Goal: Transaction & Acquisition: Purchase product/service

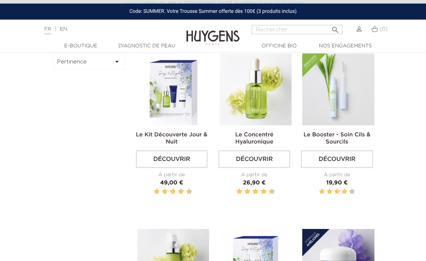
scroll to position [207, 0]
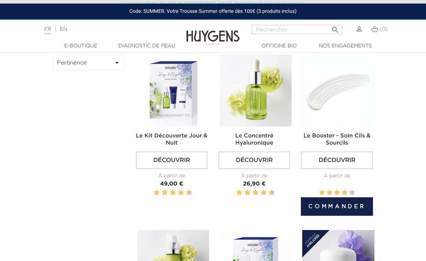
click at [338, 201] on button "Commander" at bounding box center [337, 206] width 72 height 18
click at [326, 210] on button "Commander" at bounding box center [337, 206] width 72 height 18
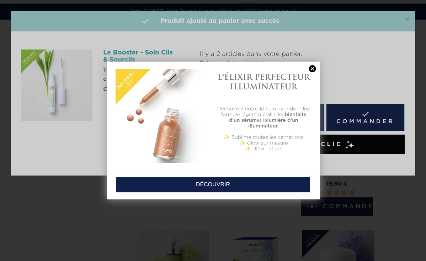
click at [406, 20] on div at bounding box center [213, 130] width 426 height 261
click at [408, 18] on div at bounding box center [213, 130] width 426 height 261
click at [315, 67] on link at bounding box center [312, 68] width 10 height 7
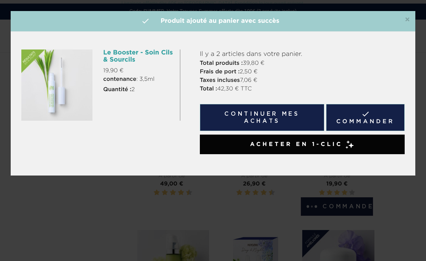
click at [406, 21] on span "×" at bounding box center [407, 20] width 5 height 9
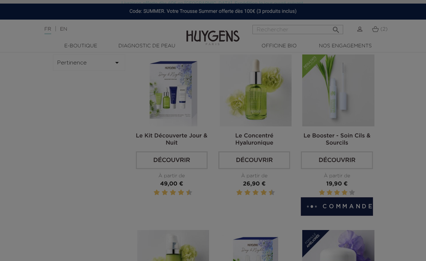
click at [372, 27] on div at bounding box center [213, 130] width 426 height 261
click at [376, 30] on div at bounding box center [213, 130] width 426 height 261
click at [375, 30] on div at bounding box center [213, 130] width 426 height 261
click at [378, 36] on div at bounding box center [213, 130] width 426 height 261
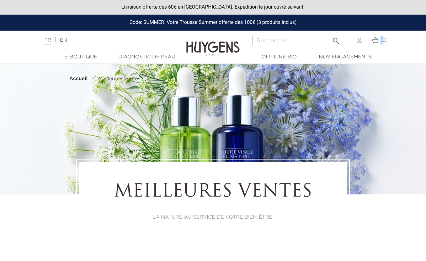
click at [380, 43] on div "(2)" at bounding box center [376, 40] width 9 height 9
click at [380, 42] on span "(2)" at bounding box center [383, 40] width 7 height 5
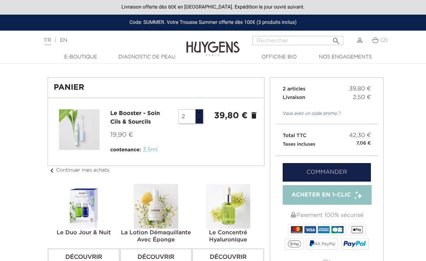
click at [184, 114] on input "2" at bounding box center [186, 116] width 17 height 14
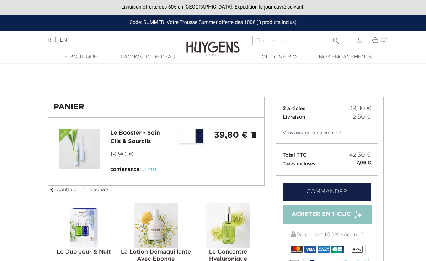
type input "1"
click at [301, 196] on link "Commander" at bounding box center [327, 191] width 88 height 18
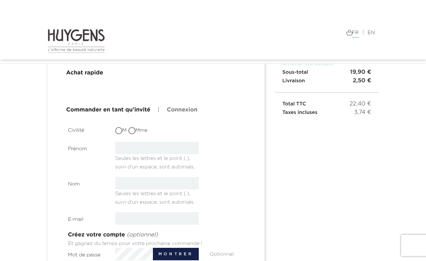
scroll to position [51, 0]
click at [132, 134] on span at bounding box center [131, 130] width 7 height 7
click at [132, 134] on input "Mme" at bounding box center [132, 130] width 7 height 7
radio input "true"
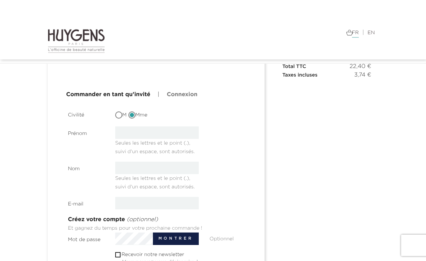
scroll to position [107, 0]
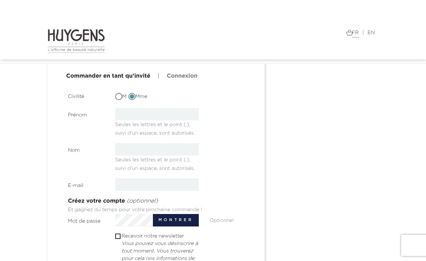
click at [169, 111] on input "text" at bounding box center [157, 114] width 84 height 12
type input "Mathilde"
type input "HOREL"
click at [141, 176] on section "Civilité M Mme Prénom Mathilde Seules les lettres et le point (.), suivi d'un e…" at bounding box center [157, 226] width 178 height 275
type input "M"
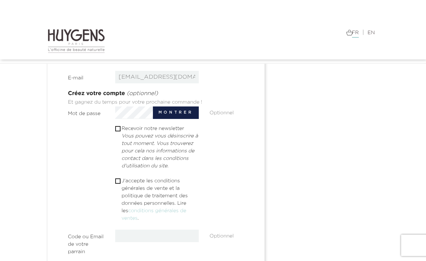
scroll to position [214, 0]
type input "math-03@hotmail.fr"
click at [125, 174] on section "Civilité M Mme Prénom Mathilde Seules les lettres et le point (.), suivi d'un e…" at bounding box center [157, 119] width 178 height 275
click at [124, 182] on p "J'accepte les conditions générales de vente et la politique de traitement des d…" at bounding box center [160, 199] width 77 height 45
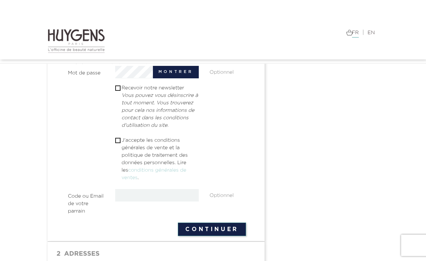
scroll to position [277, 0]
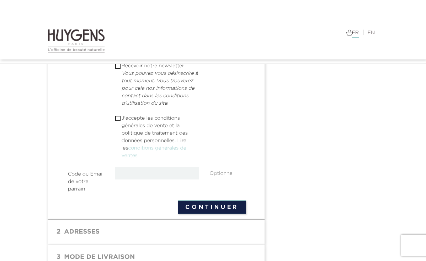
click at [117, 118] on input "checkbox" at bounding box center [117, 118] width 5 height 5
checkbox input "true"
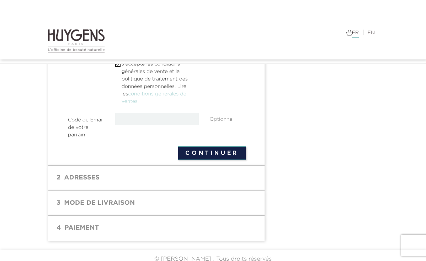
scroll to position [330, 0]
click at [193, 146] on button "Continuer" at bounding box center [212, 153] width 68 height 14
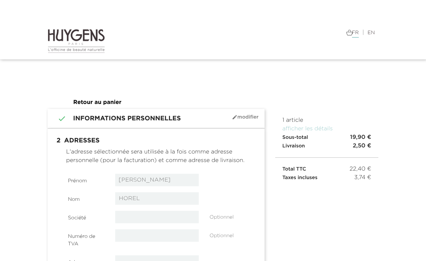
select select "8"
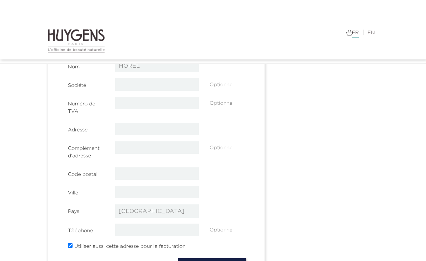
scroll to position [118, 0]
type input "6"
type input "[STREET_ADDRESS] auguste"
type input "75011"
type input "Paris"
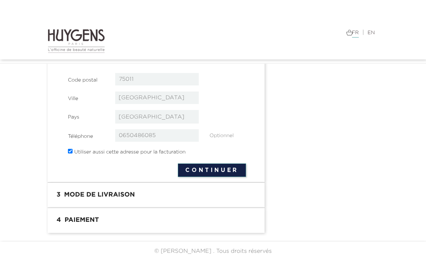
scroll to position [212, 0]
type input "0650486085"
click at [190, 177] on button "Continuer" at bounding box center [212, 171] width 68 height 14
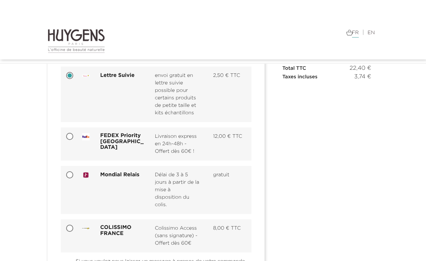
scroll to position [86, 0]
click at [75, 173] on div at bounding box center [69, 175] width 16 height 7
click at [70, 173] on input "Mondial Relais Délai de 3 à 5 jours à partir de la mise à disposition du colis.…" at bounding box center [70, 175] width 7 height 7
radio input "true"
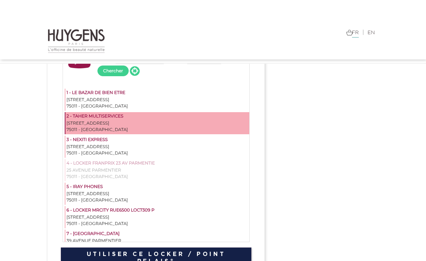
scroll to position [269, 0]
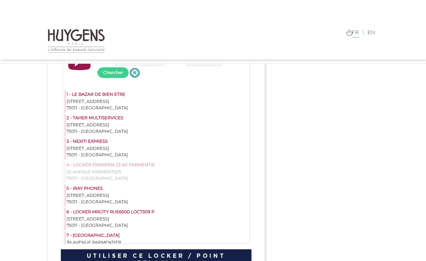
click at [135, 73] on span at bounding box center [134, 72] width 9 height 9
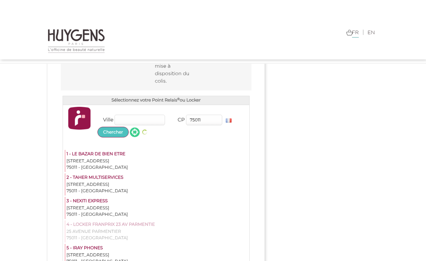
click at [112, 130] on button "Chercher" at bounding box center [112, 132] width 31 height 11
click at [137, 132] on span at bounding box center [134, 132] width 9 height 9
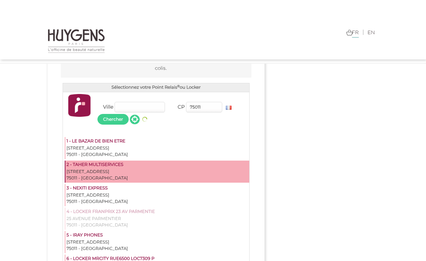
scroll to position [221, 0]
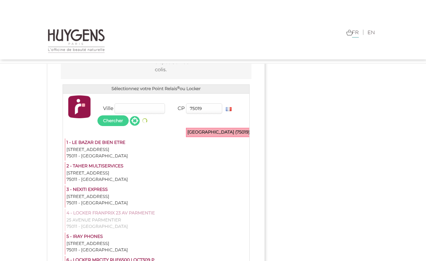
type input "75019"
click at [218, 129] on div "Paris 19ème arrondissement (75019)" at bounding box center [230, 132] width 88 height 9
type input "Paris 19ème arrondissement"
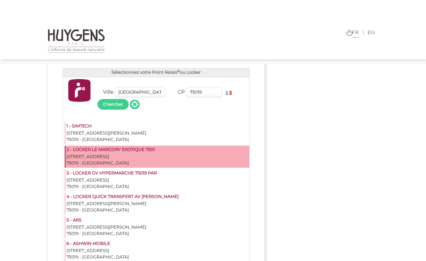
scroll to position [231, 0]
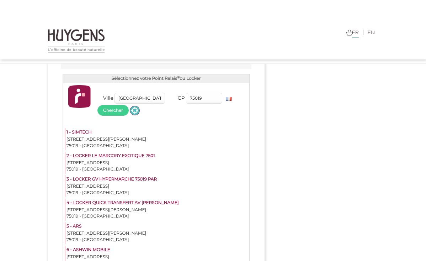
click at [138, 111] on span at bounding box center [134, 110] width 9 height 9
click at [210, 98] on input "75019" at bounding box center [204, 98] width 36 height 11
click at [113, 110] on button "Chercher" at bounding box center [112, 110] width 31 height 11
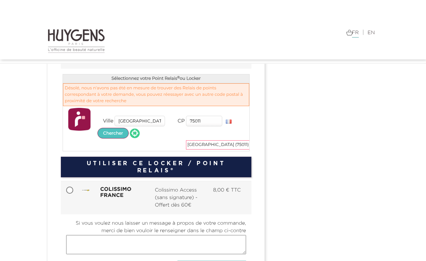
type input "75011"
click at [117, 133] on button "Chercher" at bounding box center [112, 133] width 31 height 11
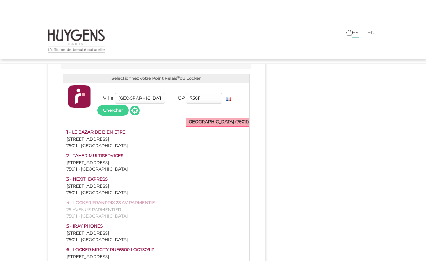
click at [195, 124] on div "Paris 11ème arrondissement (75011)" at bounding box center [230, 122] width 88 height 9
type input "Paris 11ème arrondissement"
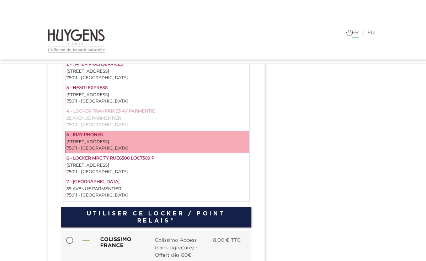
scroll to position [0, 0]
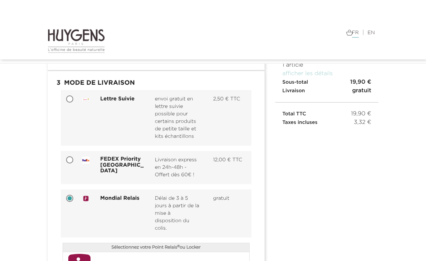
click at [82, 108] on div "Lettre Suivie envoi gratuit en lettre suivie possible pour certains produits de…" at bounding box center [164, 117] width 175 height 45
click at [74, 103] on input "Lettre Suivie envoi gratuit en lettre suivie possible pour certains produits de…" at bounding box center [70, 99] width 7 height 7
radio input "true"
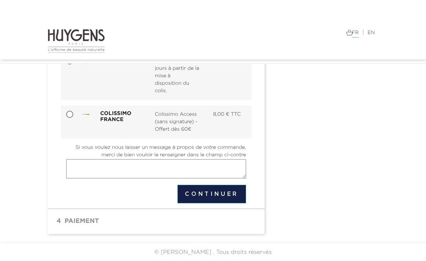
click at [201, 194] on button "Continuer" at bounding box center [211, 193] width 69 height 18
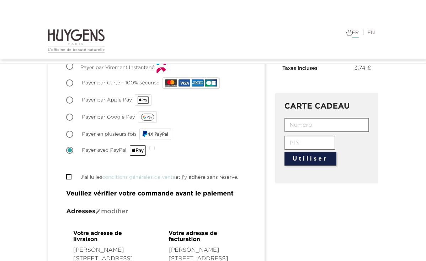
scroll to position [109, 0]
click at [73, 175] on li " J'ai lu les conditions générales de vente et j'y adhère sans réserve." at bounding box center [156, 177] width 180 height 9
click at [71, 178] on span "" at bounding box center [68, 176] width 5 height 5
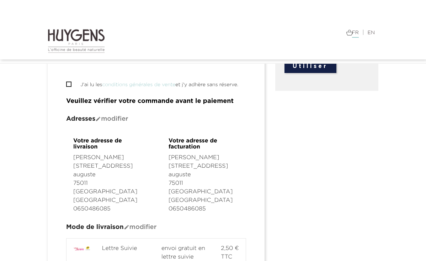
scroll to position [174, 0]
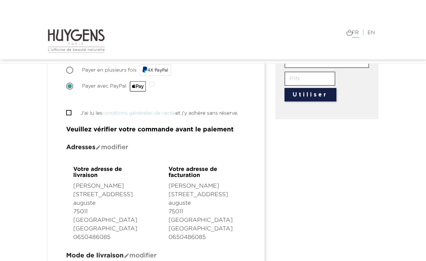
click at [70, 111] on input "J'ai lu les conditions générales de vente et j'y adhère sans réserve." at bounding box center [68, 112] width 5 height 5
checkbox input "true"
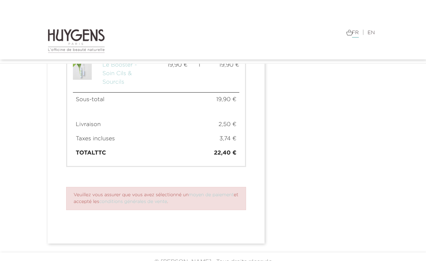
scroll to position [477, 0]
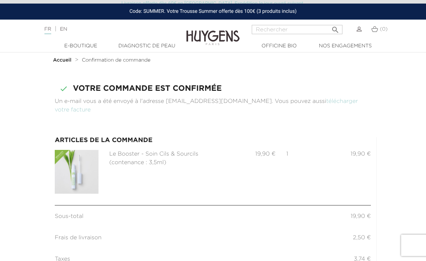
scroll to position [19, 0]
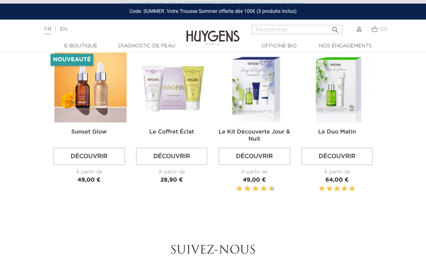
scroll to position [245, 0]
click at [161, 175] on div "Prix 28,90 €" at bounding box center [172, 179] width 72 height 9
click at [321, 105] on img at bounding box center [339, 86] width 72 height 72
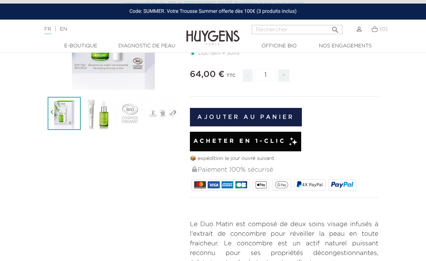
scroll to position [124, 0]
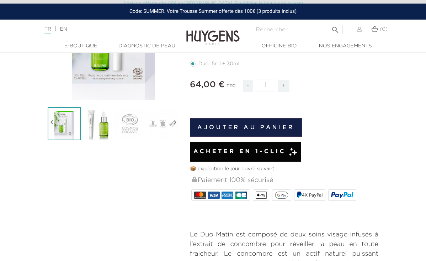
click at [253, 129] on button "Ajouter au panier" at bounding box center [246, 127] width 112 height 18
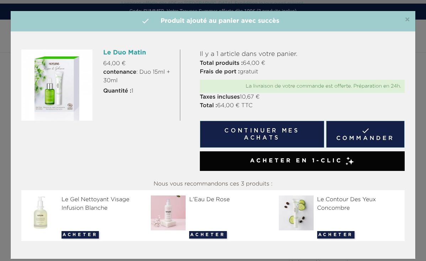
click at [406, 16] on span "×" at bounding box center [407, 20] width 5 height 9
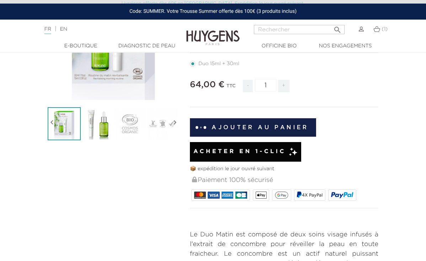
click at [377, 30] on img at bounding box center [376, 29] width 7 height 6
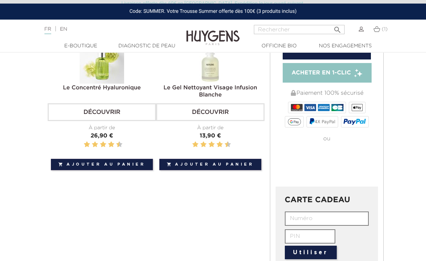
scroll to position [65, 0]
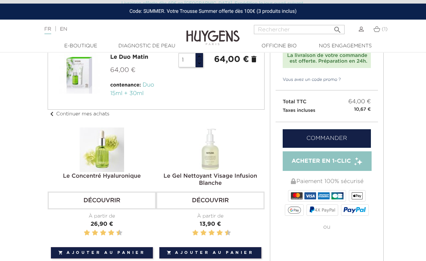
click at [297, 134] on link "Commander" at bounding box center [327, 138] width 88 height 18
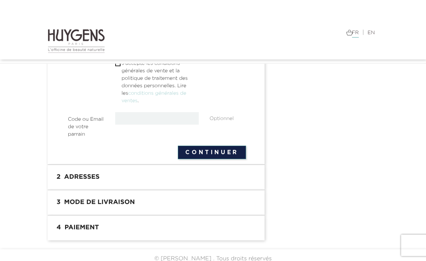
scroll to position [309, 0]
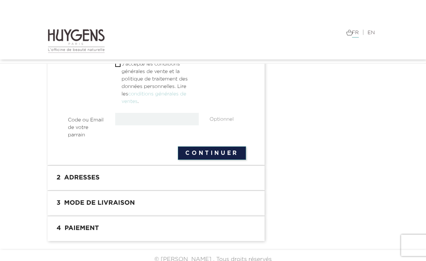
click at [127, 191] on section "3 Mode de livraison" at bounding box center [156, 203] width 217 height 25
click at [121, 199] on h1 "3 Mode de livraison" at bounding box center [156, 203] width 206 height 14
click at [95, 176] on h1 "2 Adresses" at bounding box center [156, 178] width 206 height 14
